Goal: Information Seeking & Learning: Learn about a topic

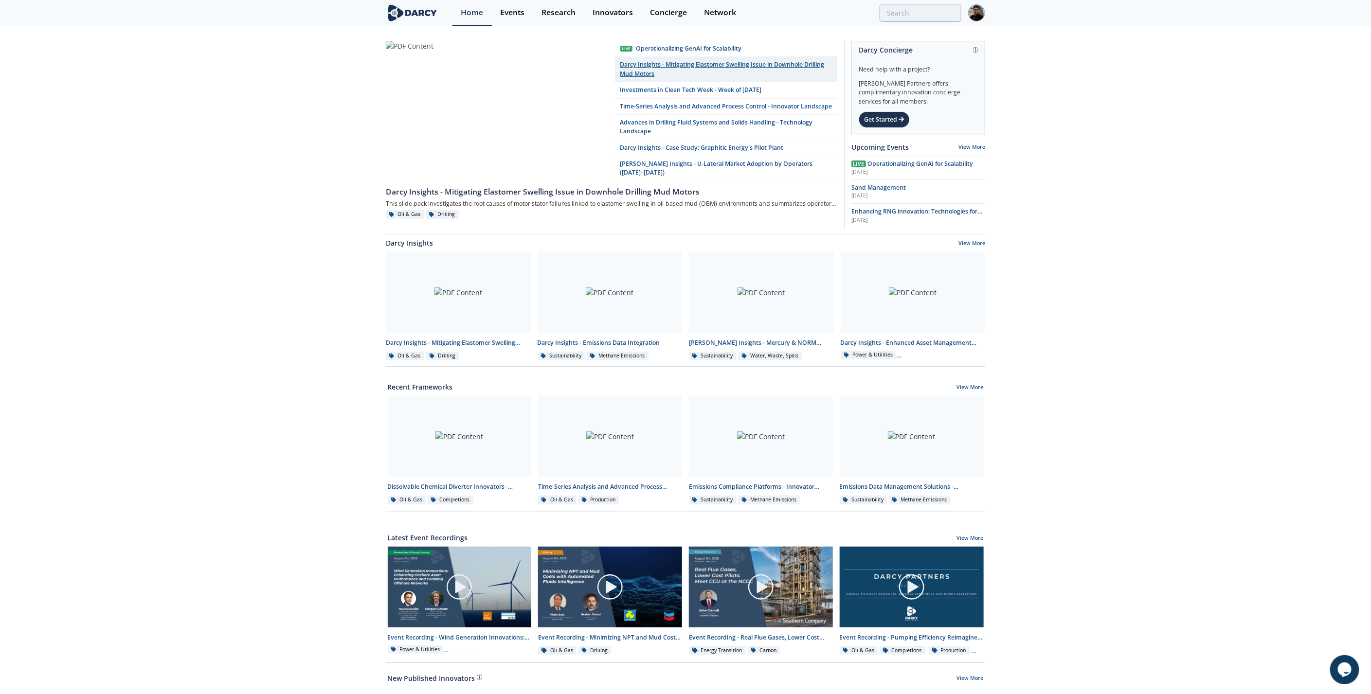
click at [658, 70] on link "Darcy Insights - Mitigating Elastomer Swelling Issue in Downhole Drilling Mud M…" at bounding box center [726, 69] width 222 height 25
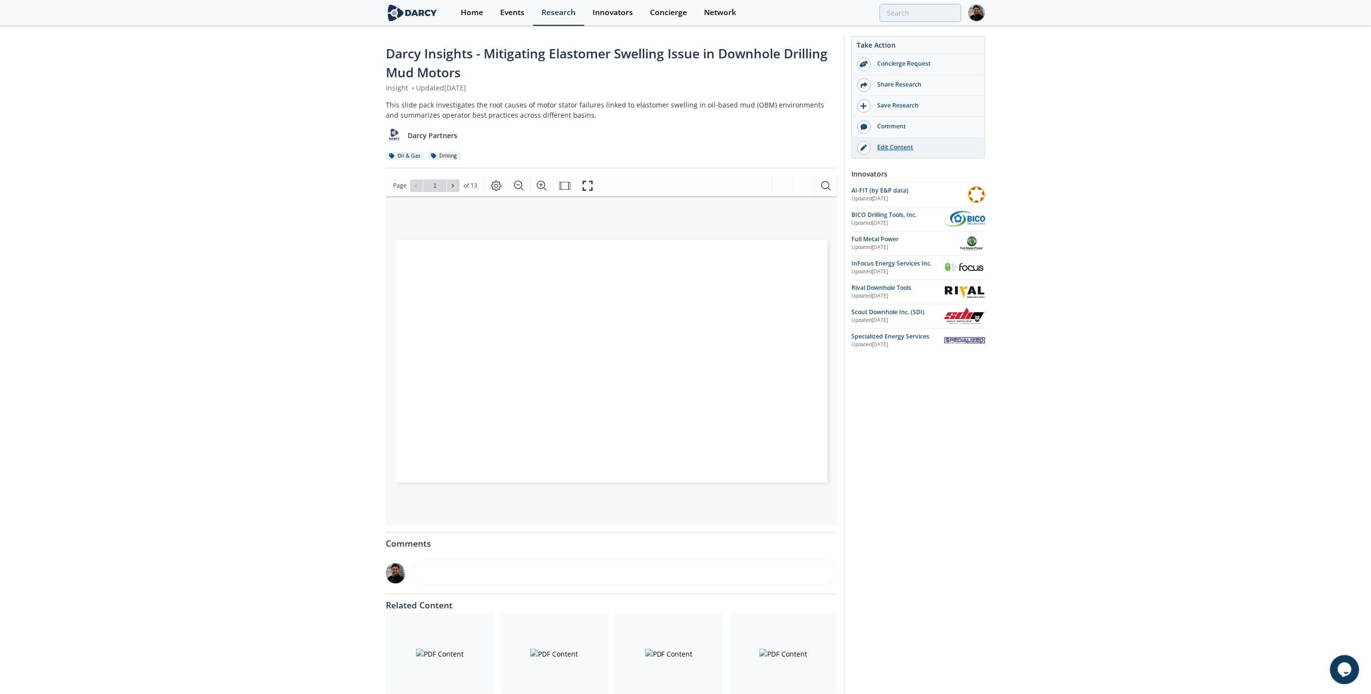
click at [893, 142] on link "Edit Content" at bounding box center [918, 148] width 133 height 20
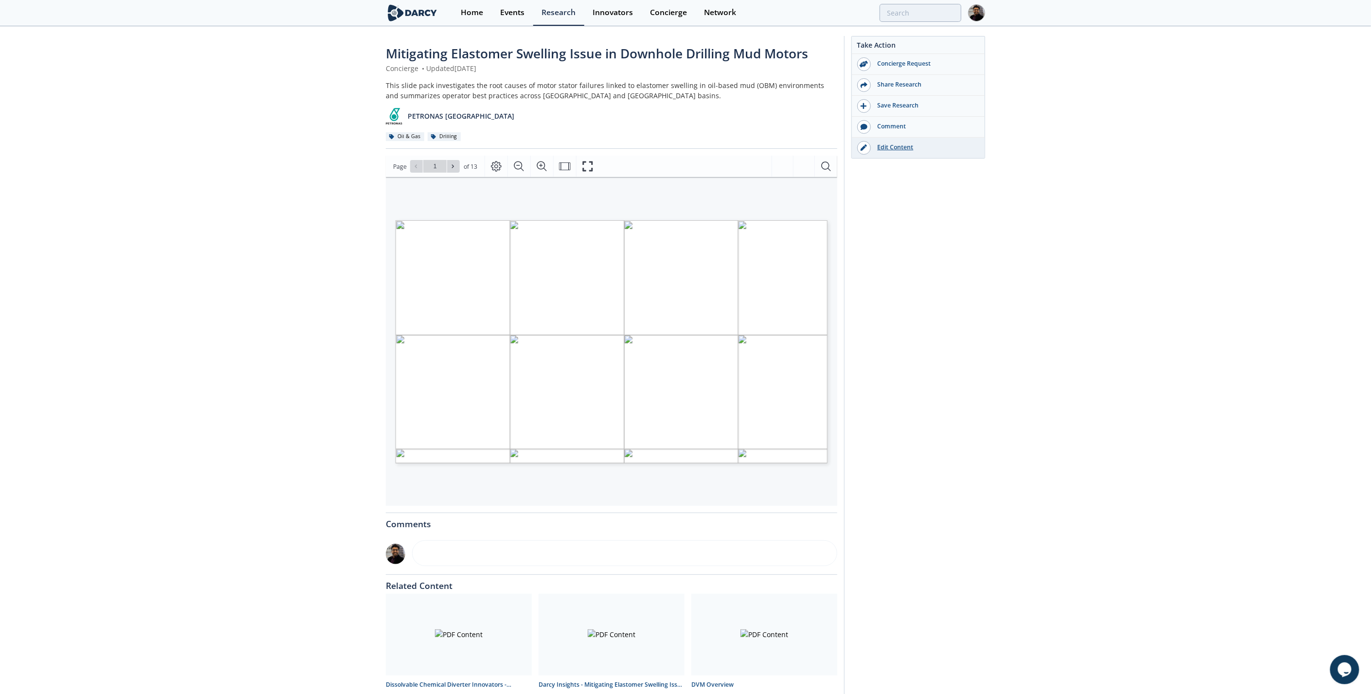
click at [890, 144] on div "Edit Content" at bounding box center [925, 147] width 109 height 9
click at [440, 16] on link at bounding box center [419, 13] width 67 height 26
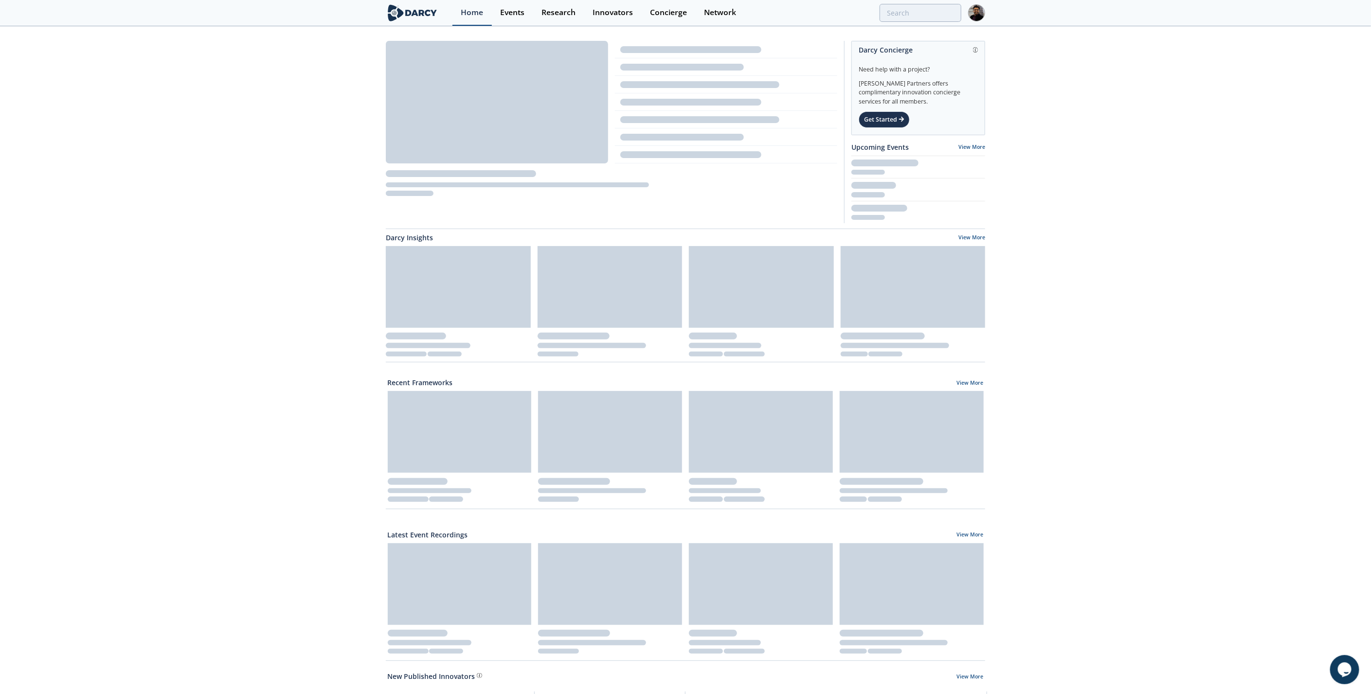
click at [469, 16] on div "Home" at bounding box center [472, 13] width 22 height 8
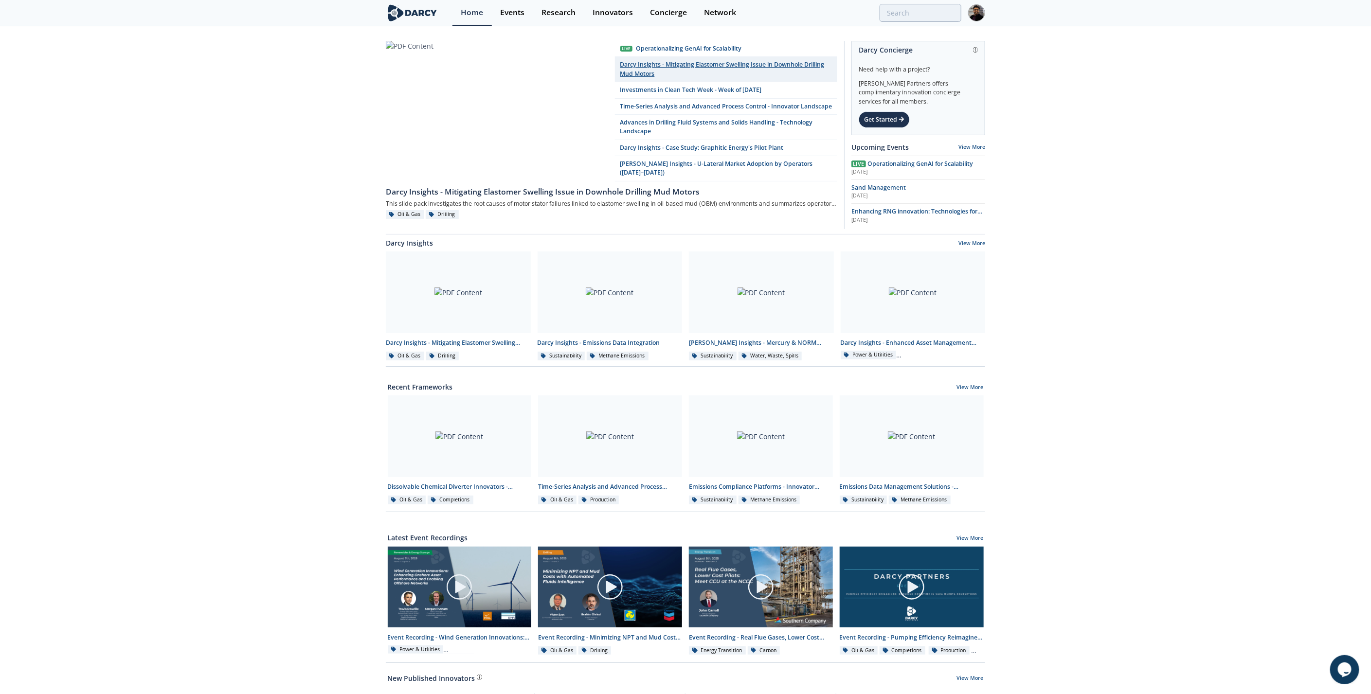
click at [689, 63] on link "Darcy Insights - Mitigating Elastomer Swelling Issue in Downhole Drilling Mud M…" at bounding box center [726, 69] width 222 height 25
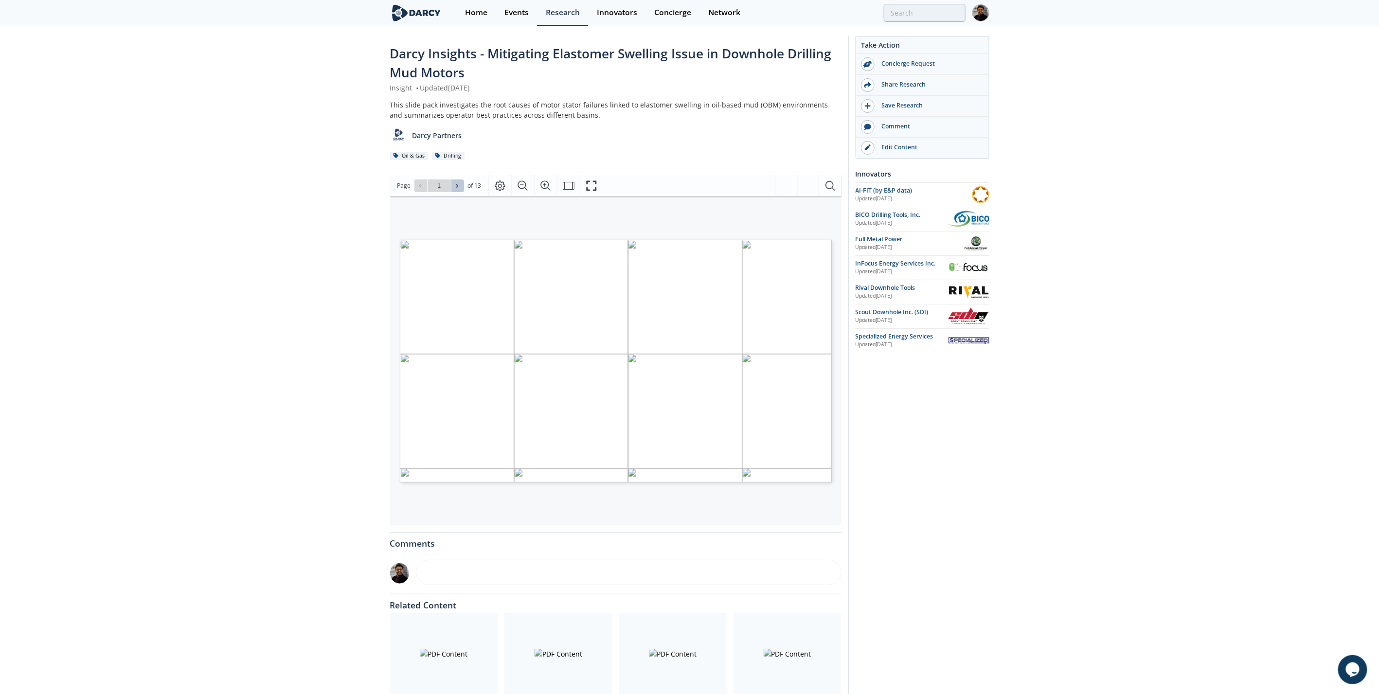
click at [457, 183] on icon at bounding box center [457, 186] width 6 height 6
type input "2"
click at [457, 183] on icon at bounding box center [457, 186] width 6 height 6
type input "4"
click at [457, 183] on icon at bounding box center [457, 186] width 6 height 6
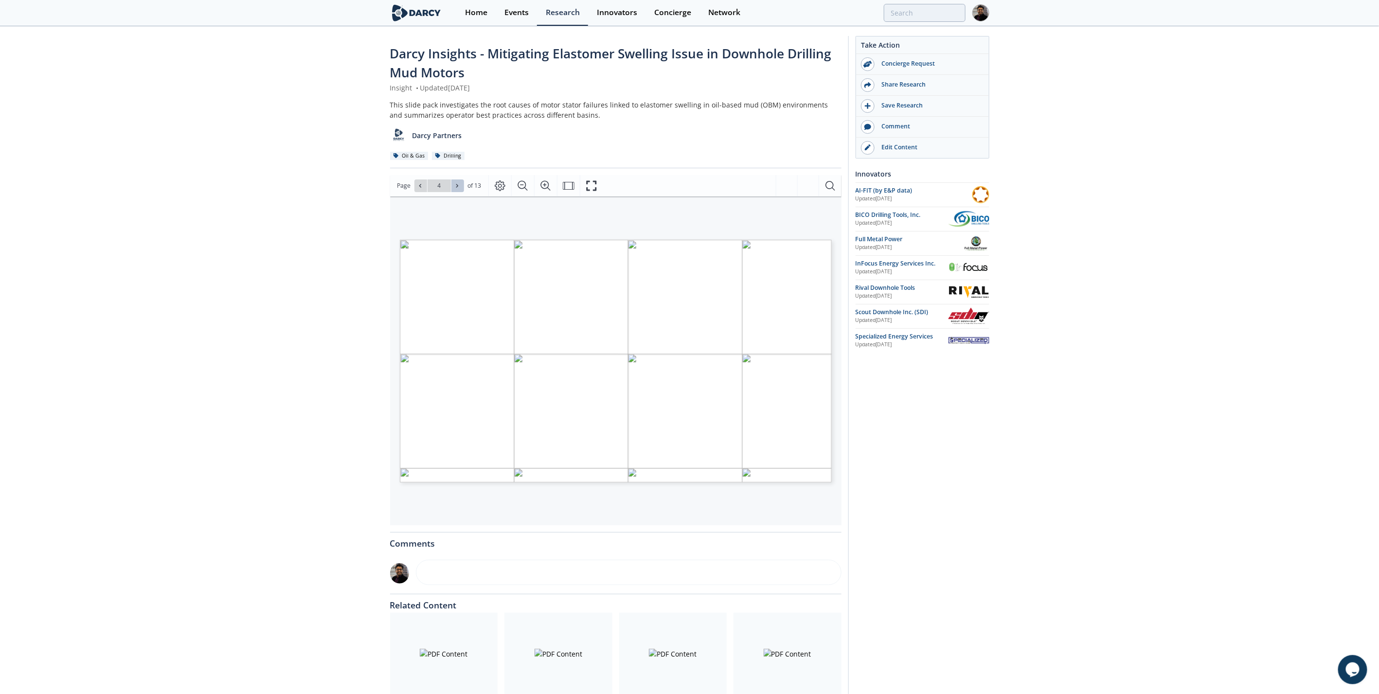
type input "5"
click at [457, 183] on icon at bounding box center [457, 186] width 6 height 6
type input "6"
click at [457, 183] on icon at bounding box center [457, 186] width 6 height 6
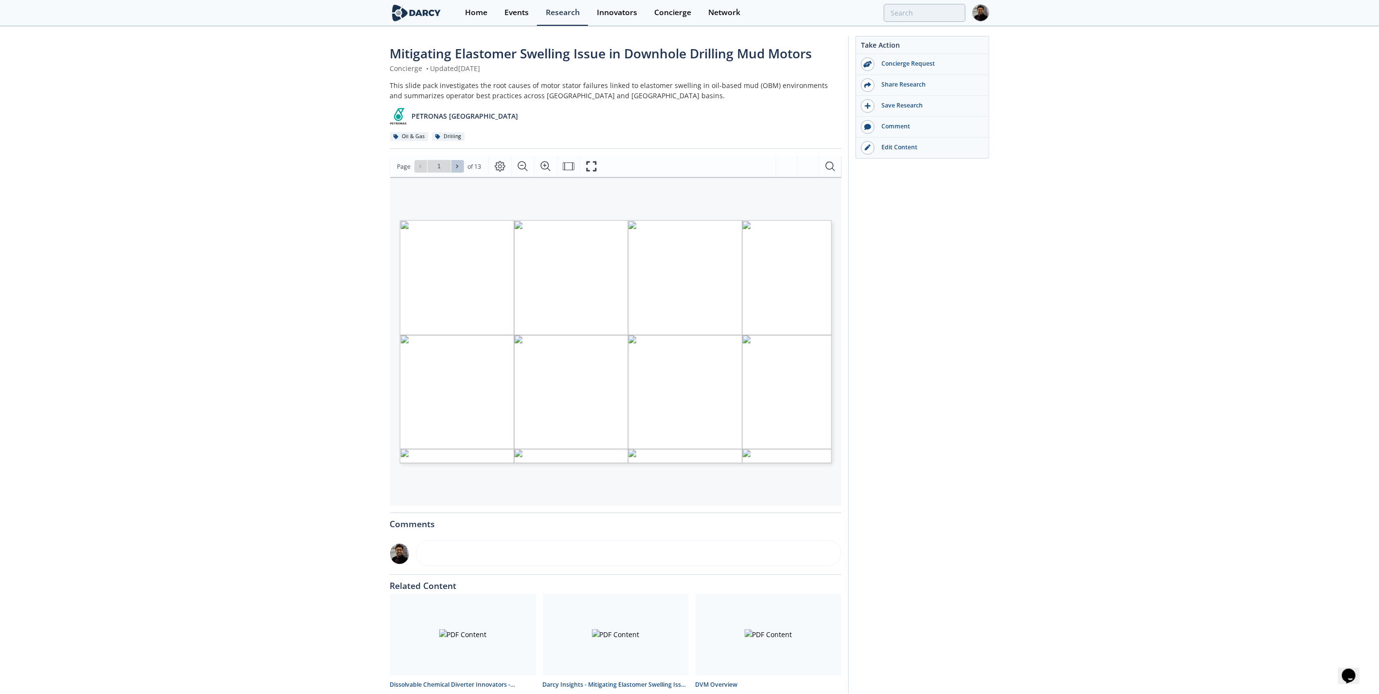
click at [451, 162] on button at bounding box center [457, 166] width 13 height 13
click at [451, 163] on button at bounding box center [457, 166] width 13 height 13
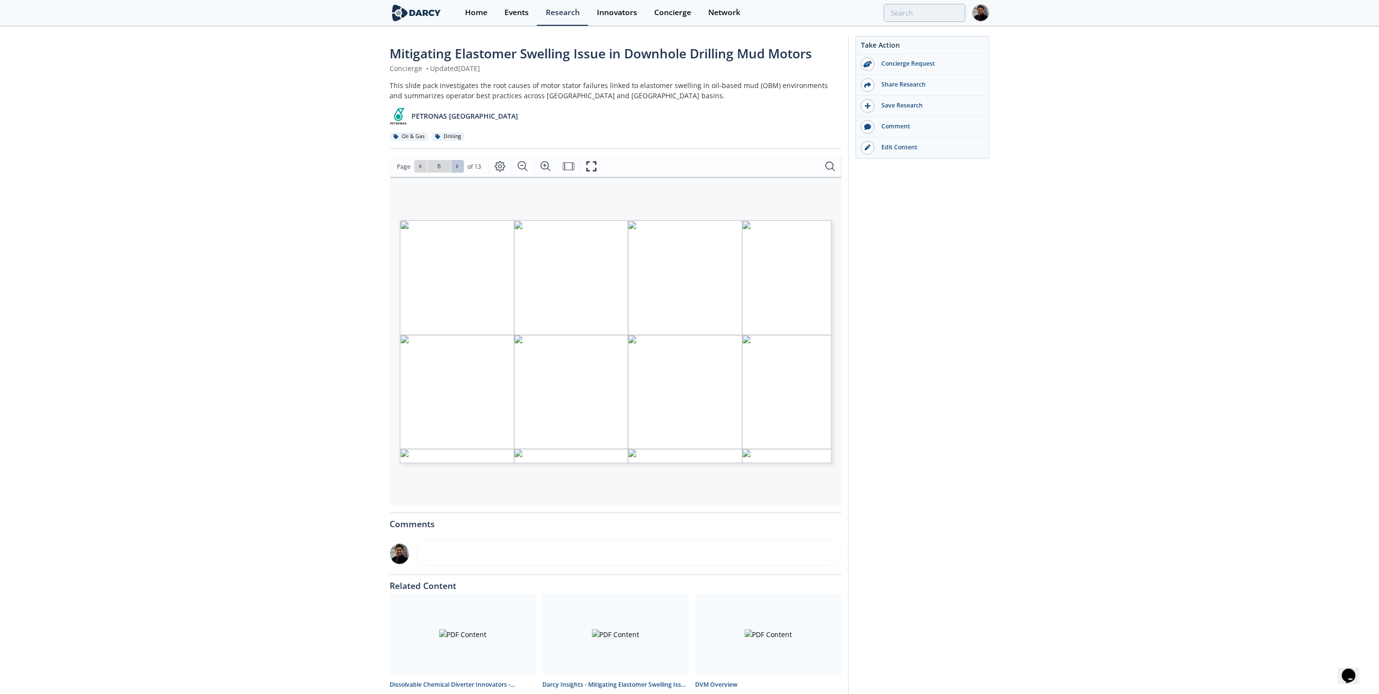
click at [451, 163] on button at bounding box center [457, 166] width 13 height 13
type input "7"
click at [451, 163] on button at bounding box center [457, 166] width 13 height 13
type input "8"
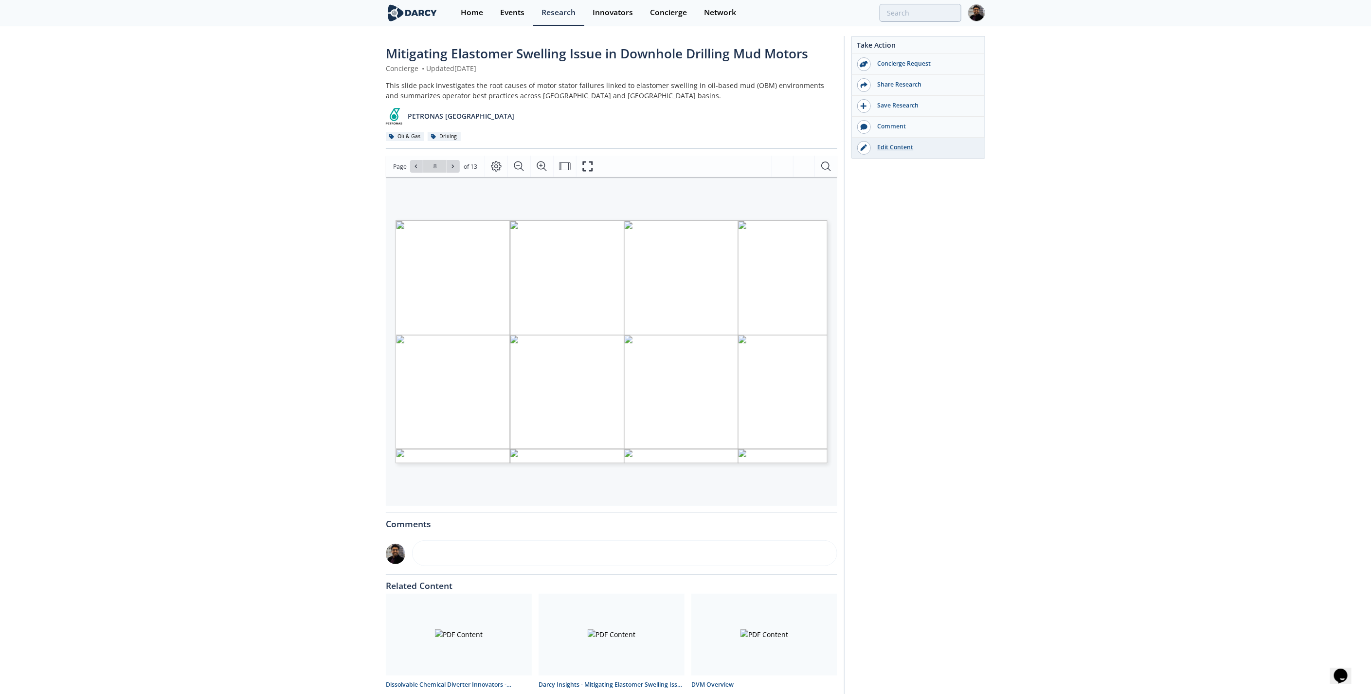
click at [889, 144] on div "Edit Content" at bounding box center [925, 147] width 109 height 9
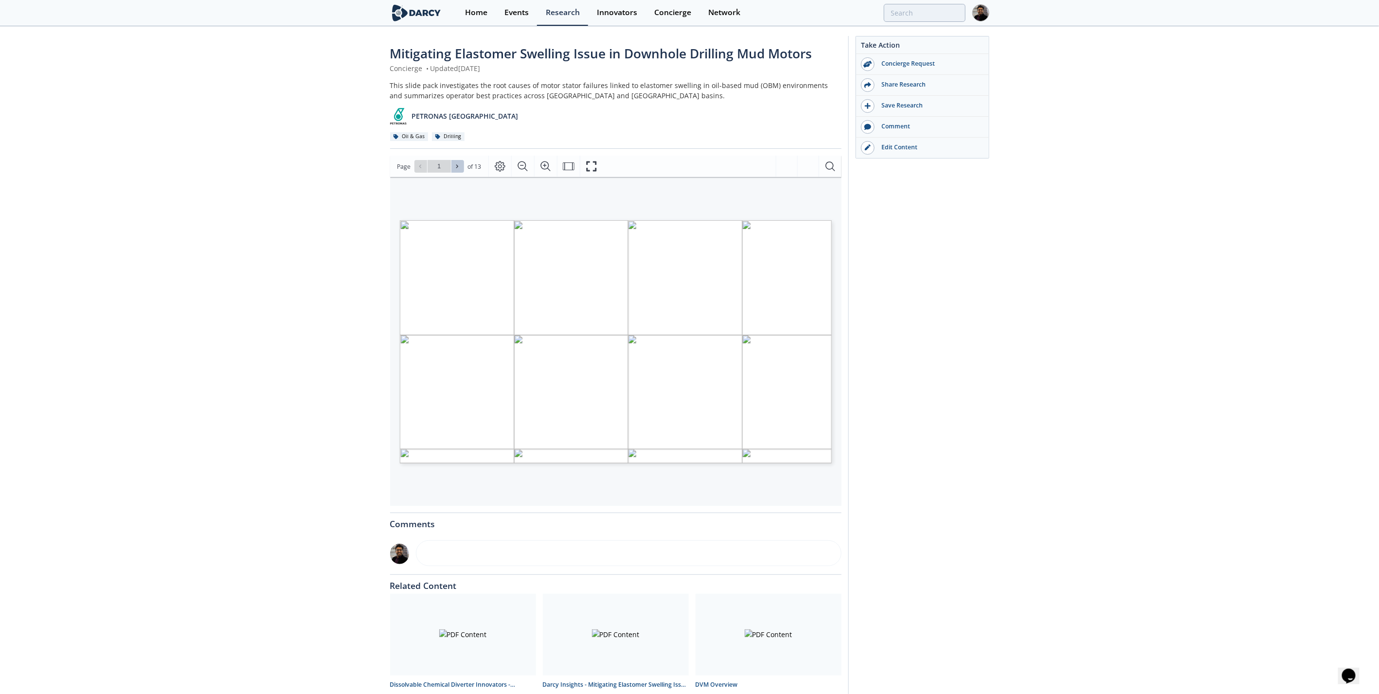
click at [459, 165] on icon at bounding box center [457, 166] width 6 height 6
type input "3"
click at [459, 165] on icon at bounding box center [457, 166] width 6 height 6
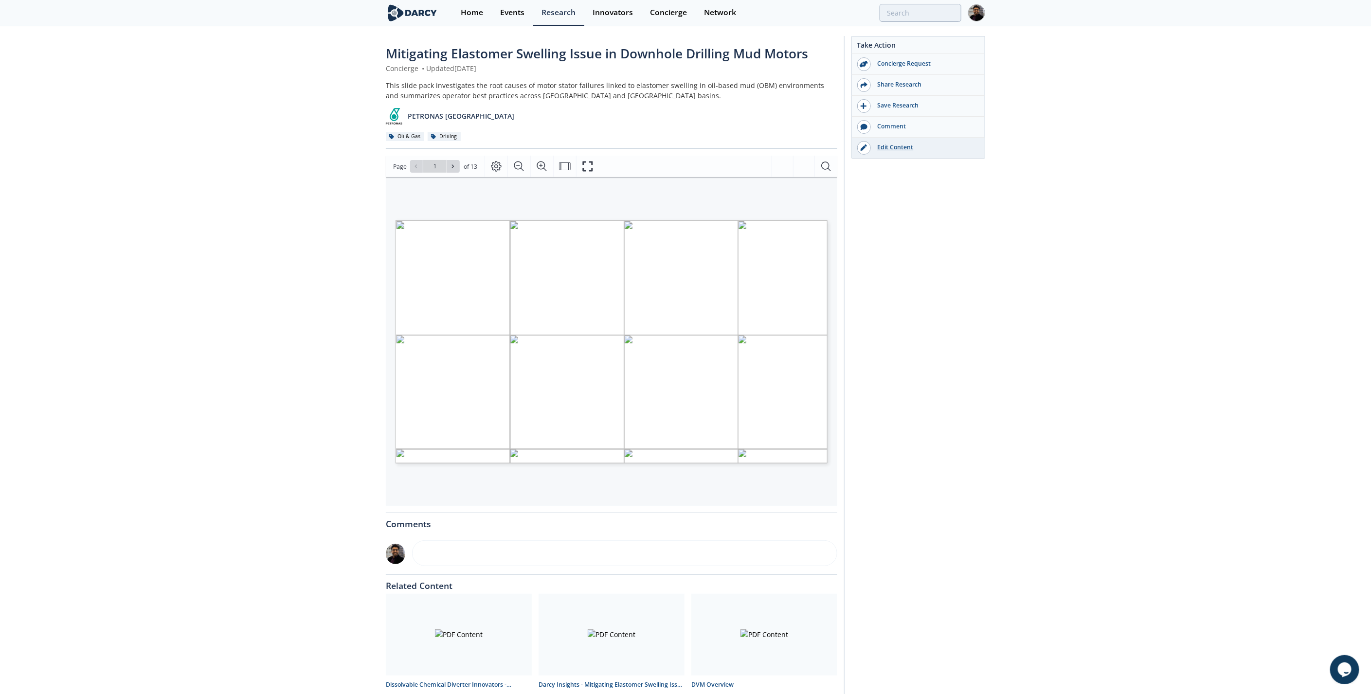
click at [923, 142] on link "Edit Content" at bounding box center [918, 148] width 133 height 20
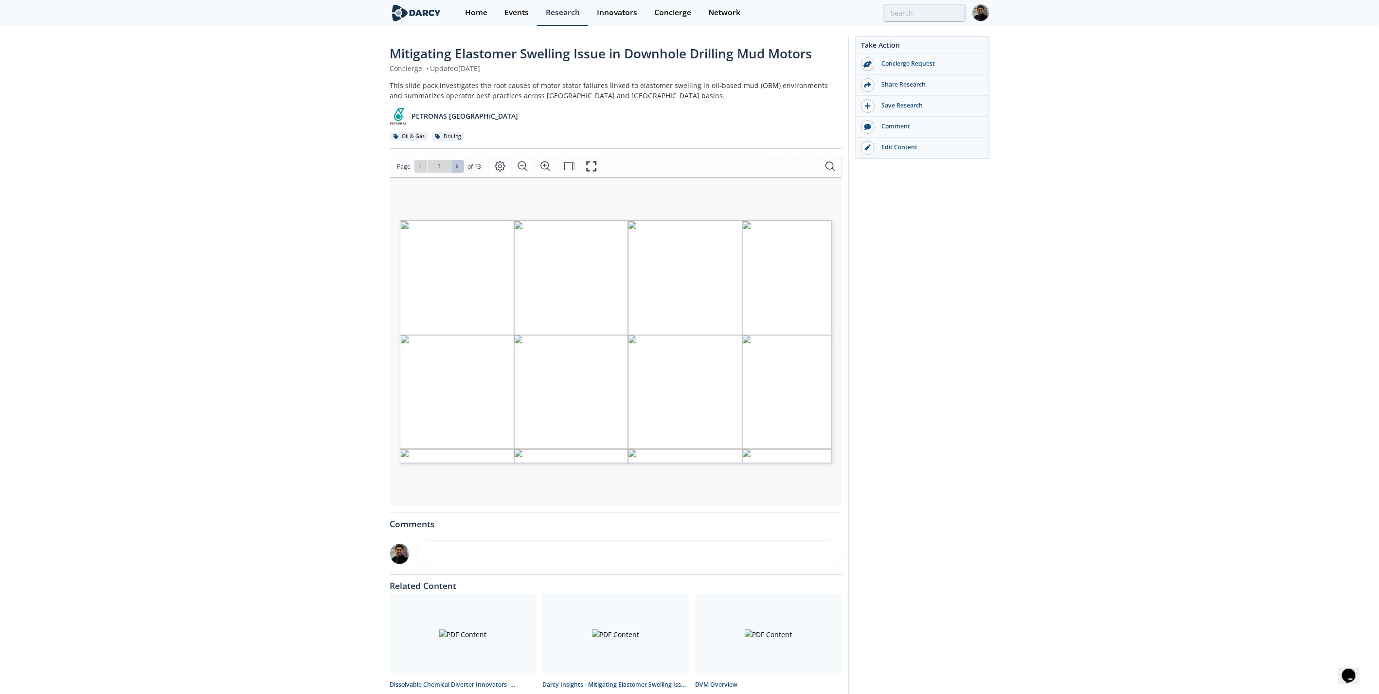
click at [461, 164] on button at bounding box center [457, 166] width 13 height 13
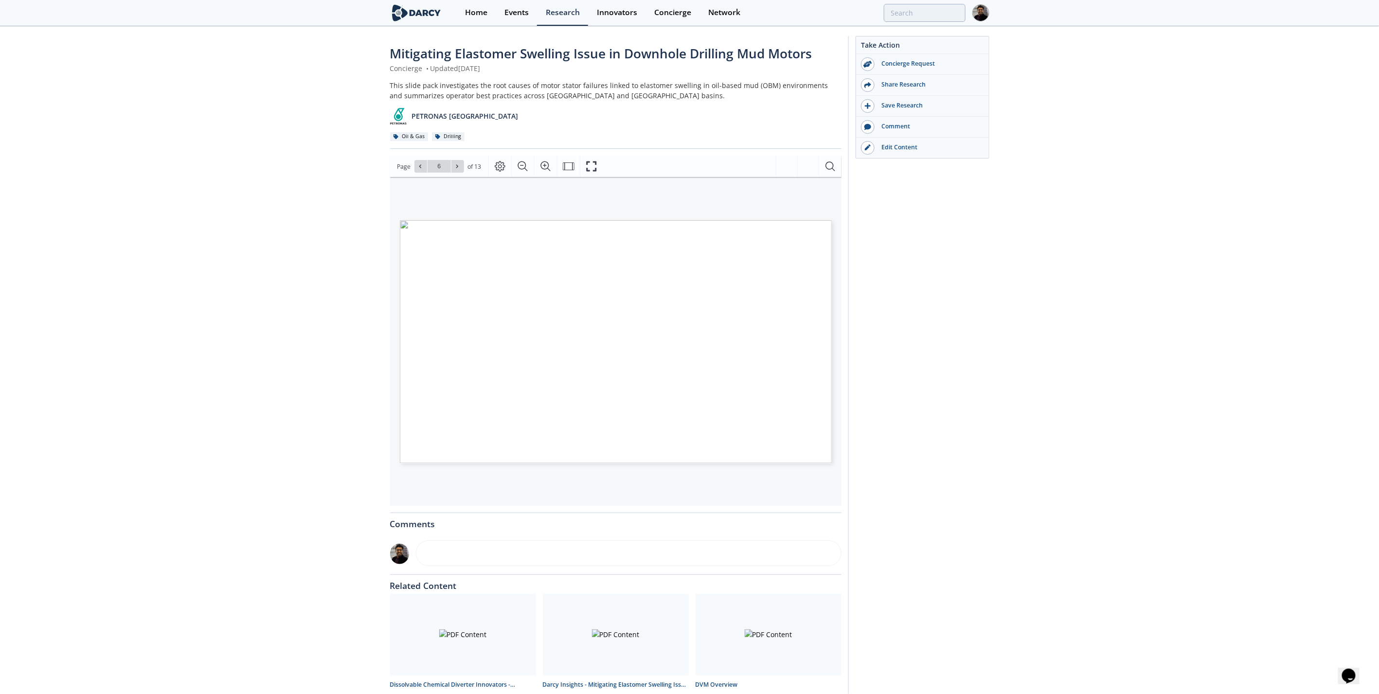
click at [461, 164] on button at bounding box center [457, 166] width 13 height 13
type input "7"
click at [461, 164] on button at bounding box center [457, 166] width 13 height 13
type input "9"
click at [419, 164] on icon at bounding box center [420, 166] width 6 height 6
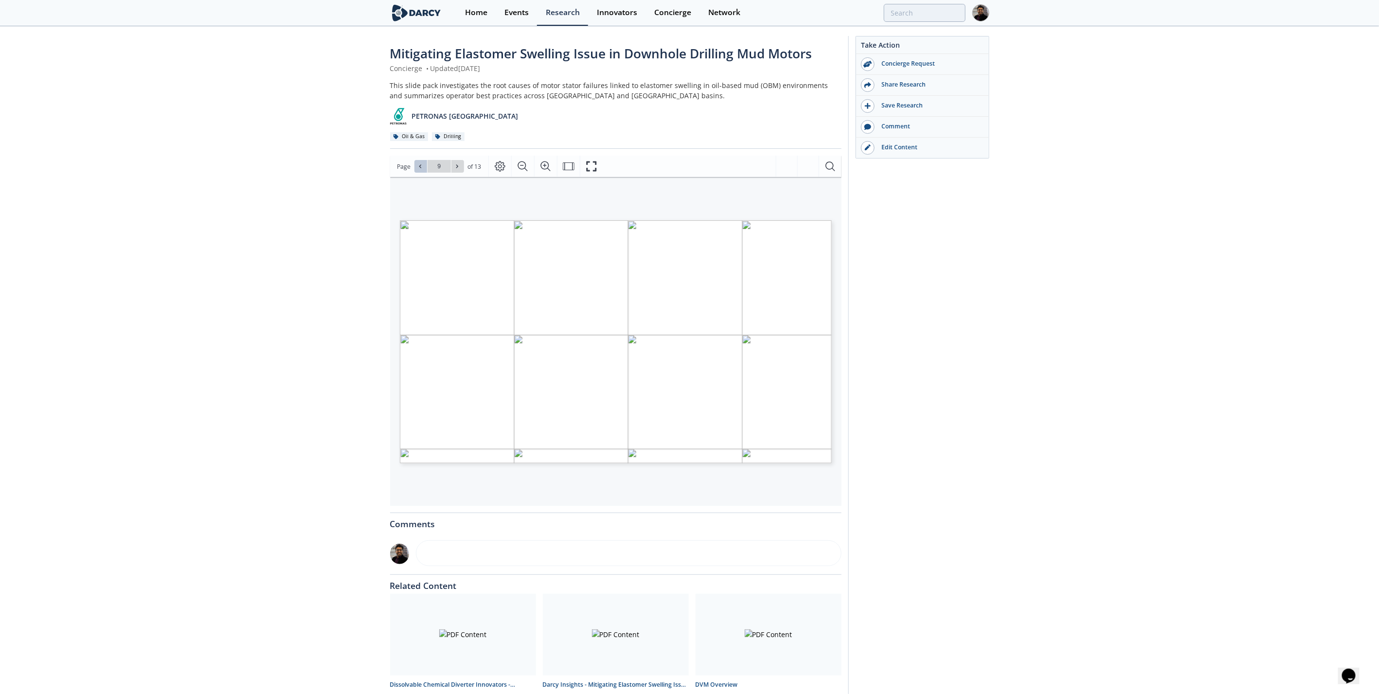
type input "8"
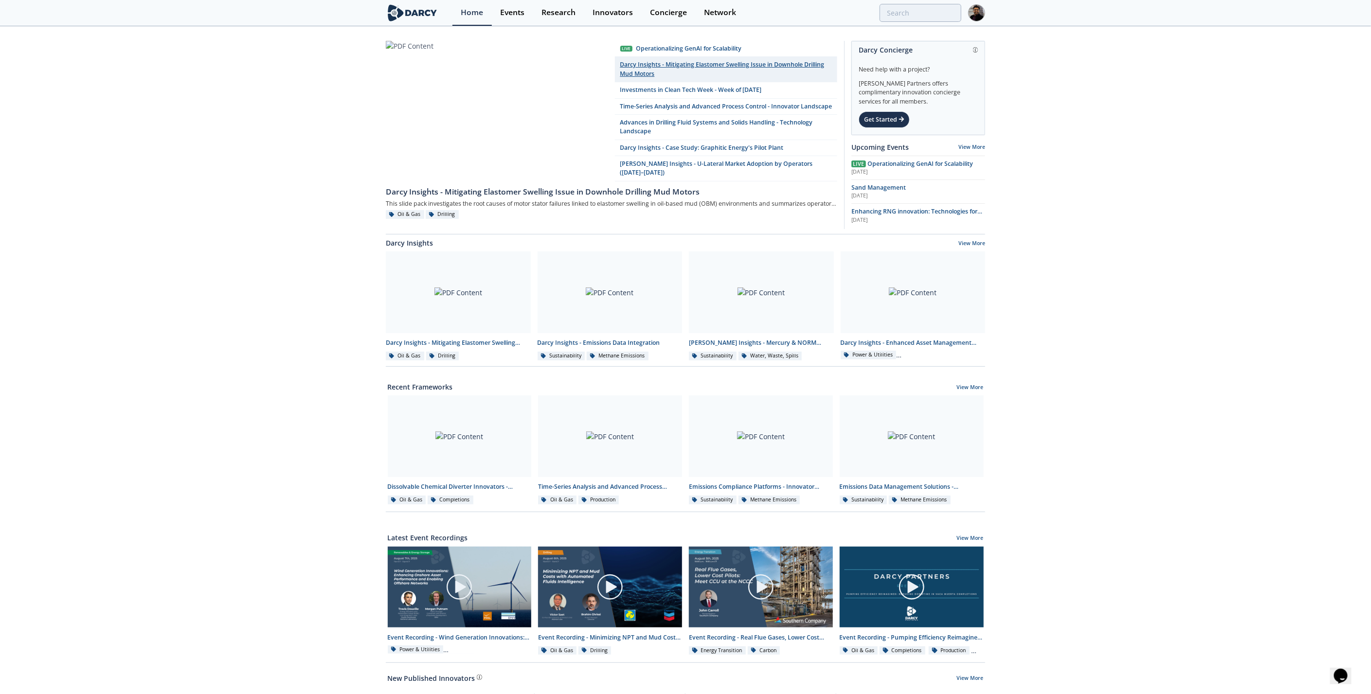
click at [667, 61] on link "Darcy Insights - Mitigating Elastomer Swelling Issue in Downhole Drilling Mud M…" at bounding box center [726, 69] width 222 height 25
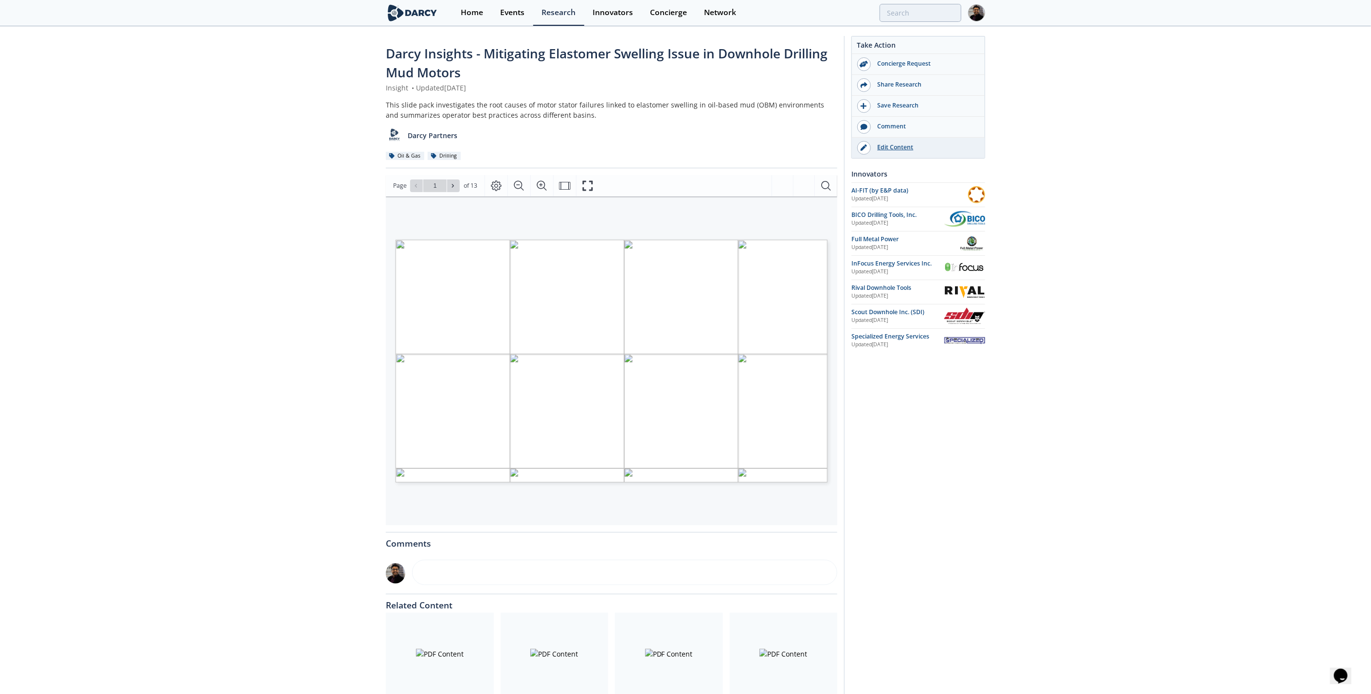
click at [884, 148] on div "Edit Content" at bounding box center [925, 147] width 109 height 9
click at [473, 15] on div "Home" at bounding box center [472, 13] width 22 height 8
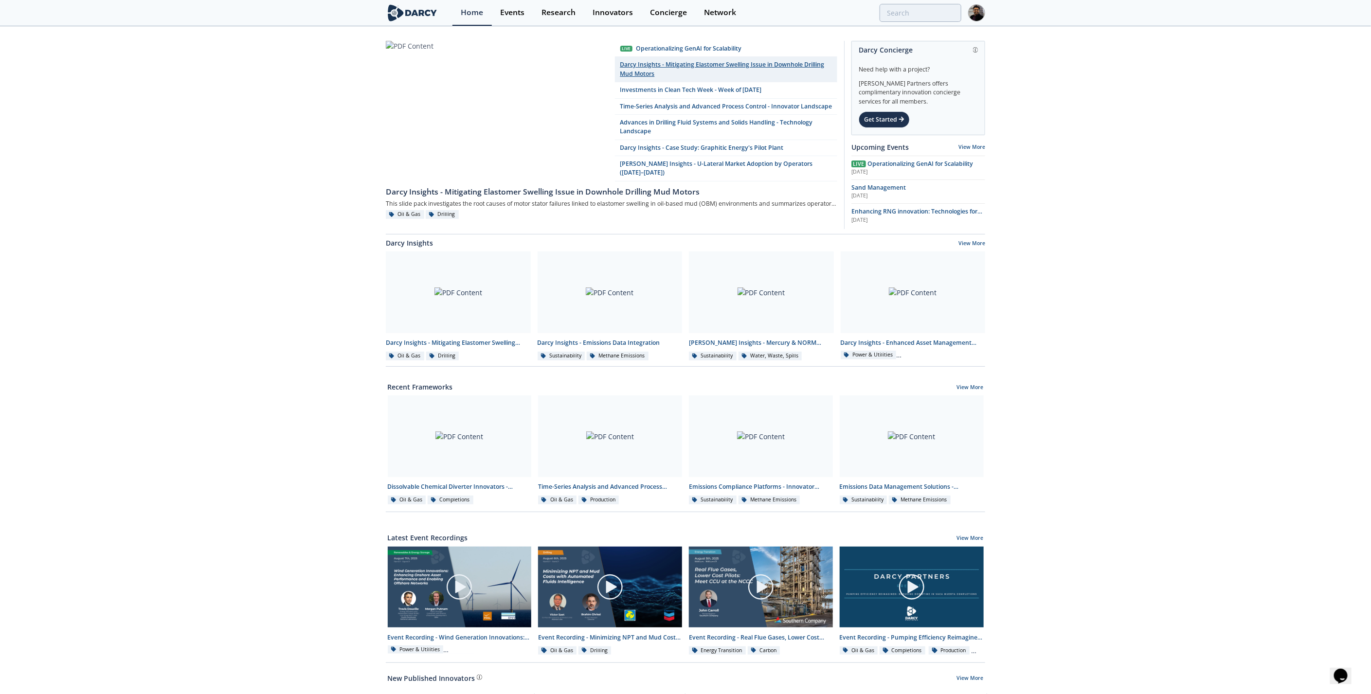
click at [641, 68] on link "Darcy Insights - Mitigating Elastomer Swelling Issue in Downhole Drilling Mud M…" at bounding box center [726, 69] width 222 height 25
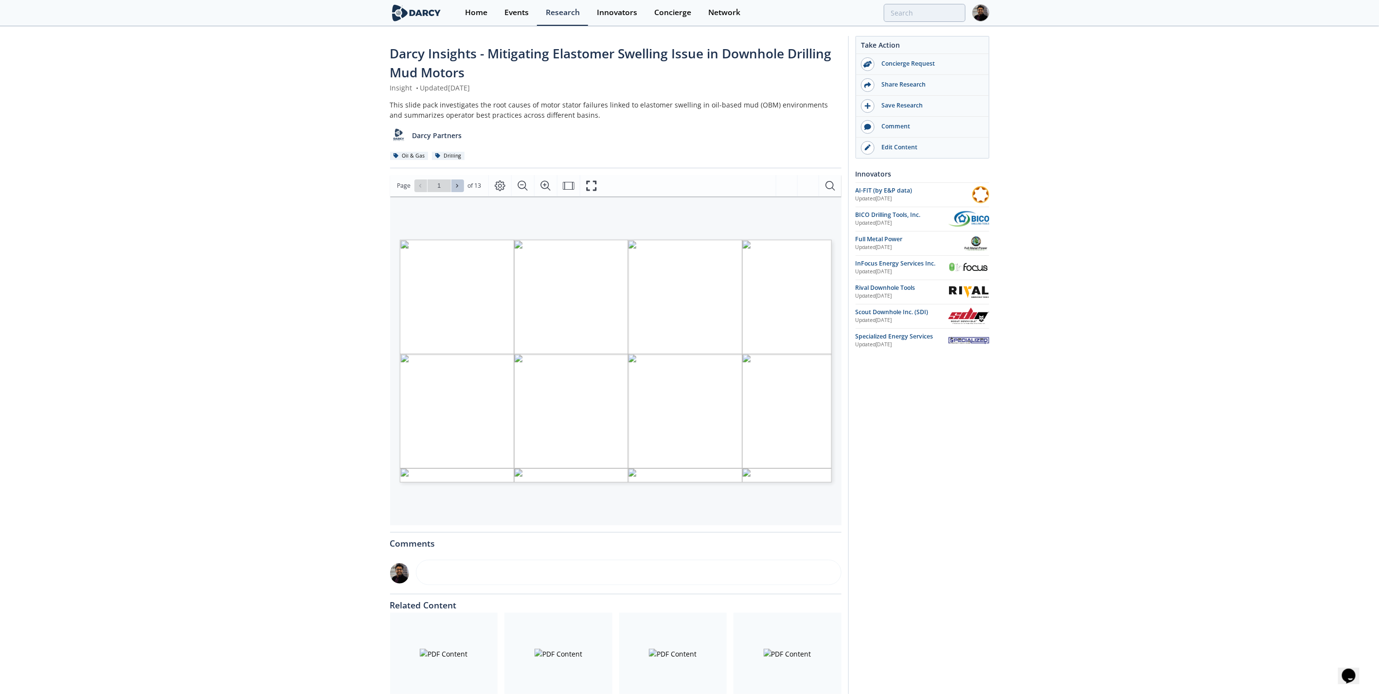
click at [457, 187] on icon at bounding box center [457, 186] width 6 height 6
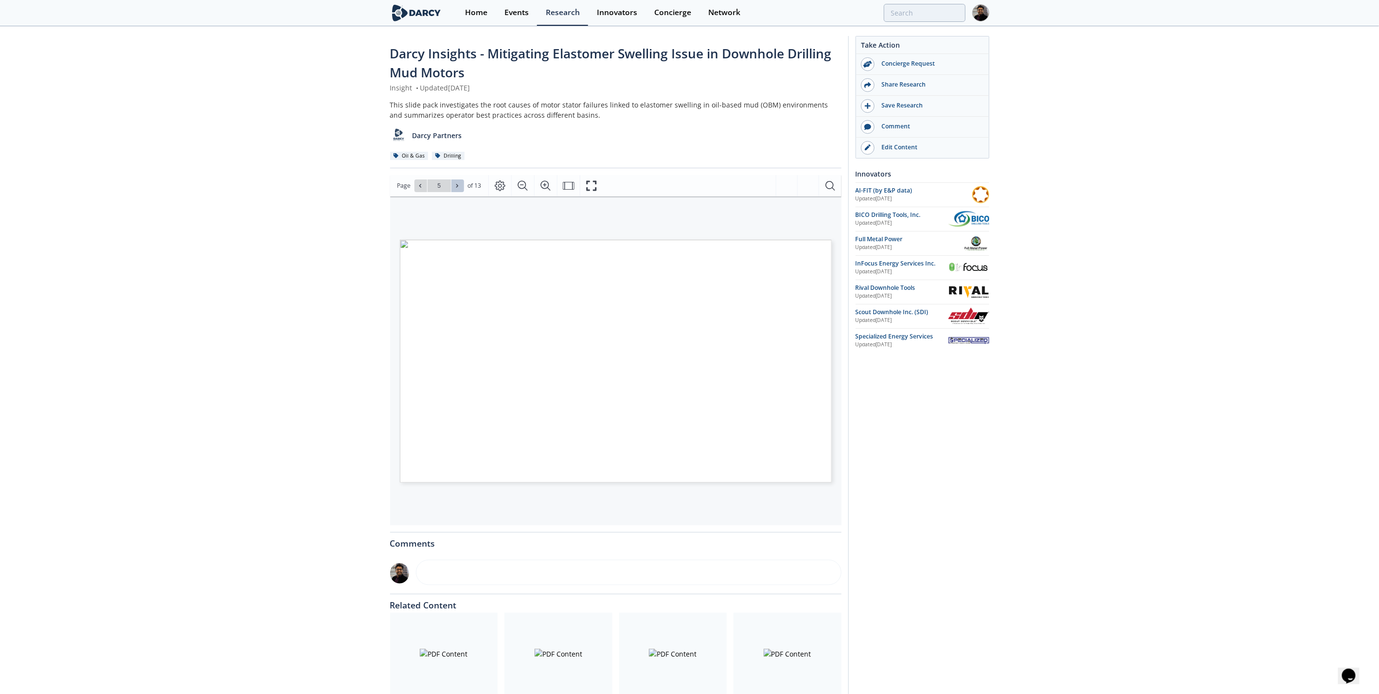
type input "6"
click at [457, 187] on icon at bounding box center [457, 186] width 6 height 6
type input "8"
